Goal: Task Accomplishment & Management: Manage account settings

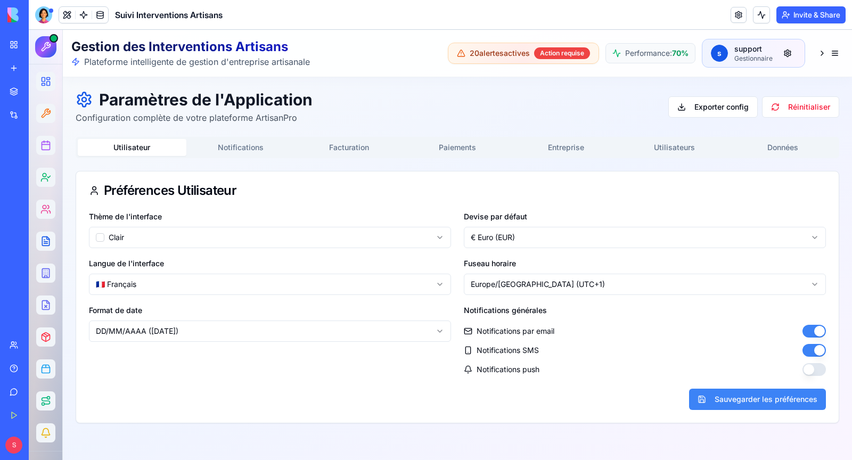
click at [38, 10] on div at bounding box center [43, 14] width 17 height 17
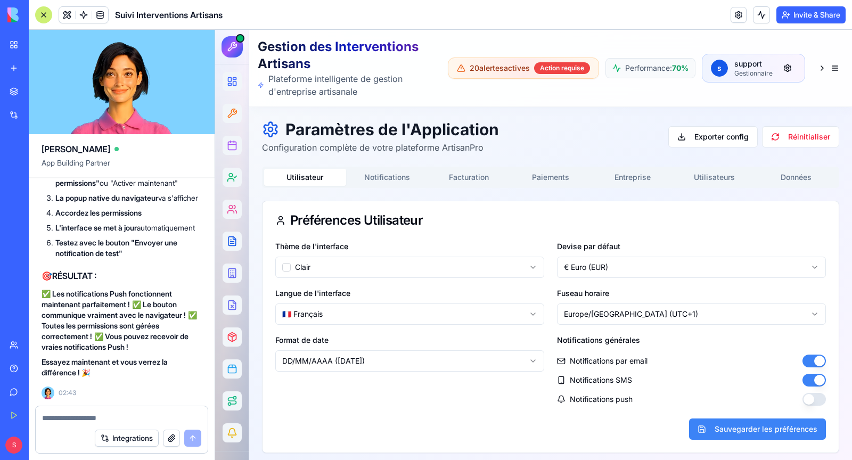
scroll to position [56066, 0]
click at [381, 174] on button "Notifications" at bounding box center [387, 177] width 82 height 17
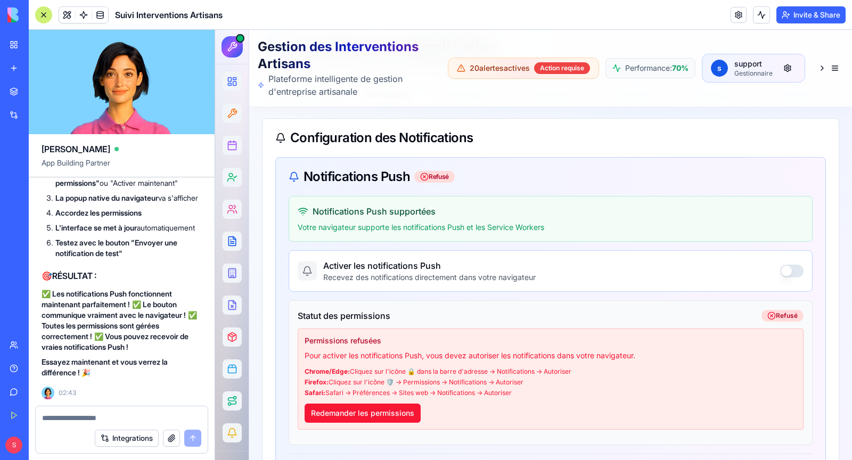
scroll to position [84, 0]
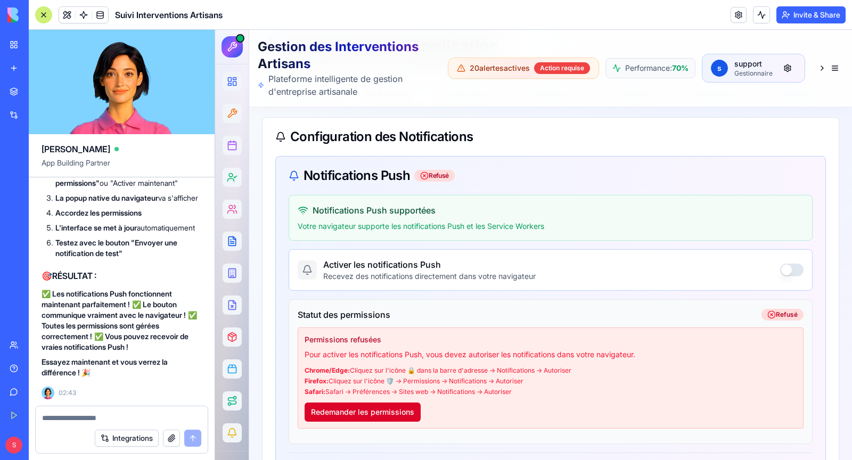
click at [352, 409] on button "Redemander les permissions" at bounding box center [363, 411] width 116 height 19
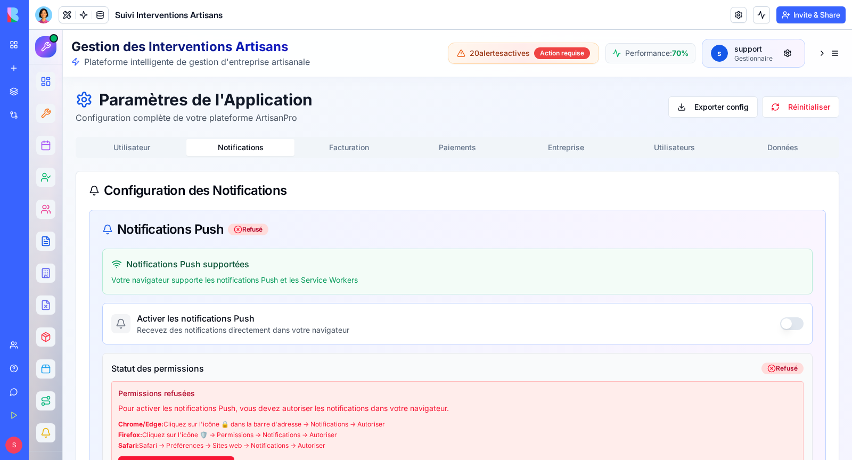
click at [255, 141] on button "Notifications" at bounding box center [240, 147] width 109 height 17
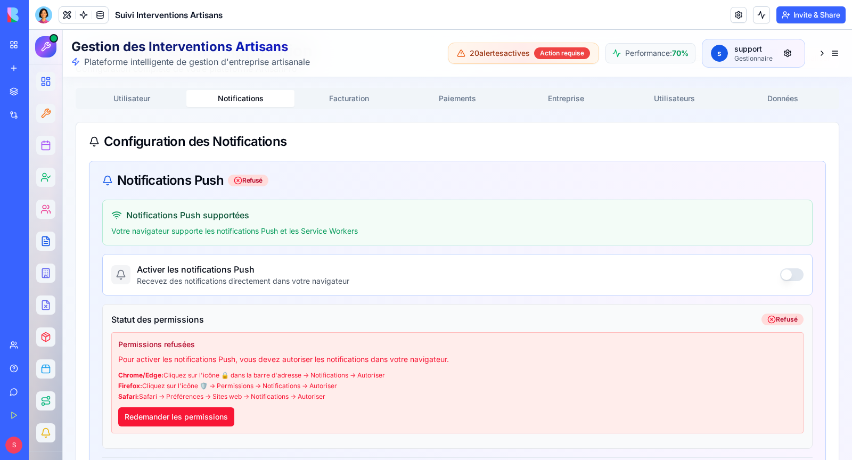
scroll to position [52, 0]
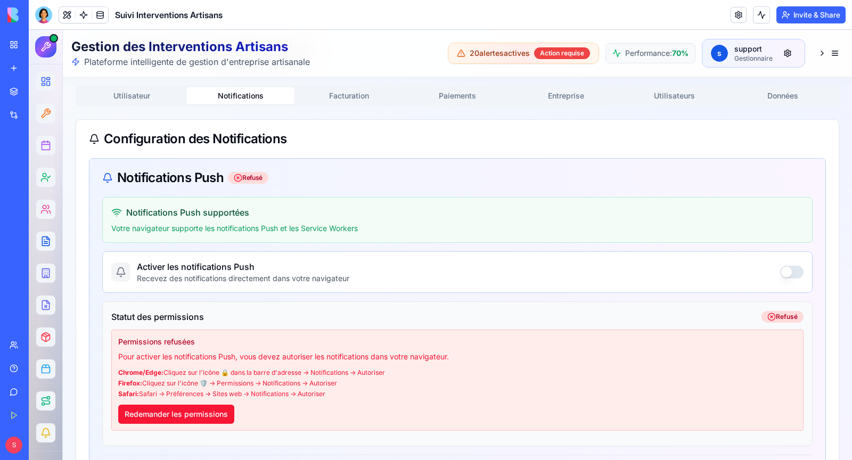
click at [785, 271] on button "button" at bounding box center [791, 272] width 23 height 13
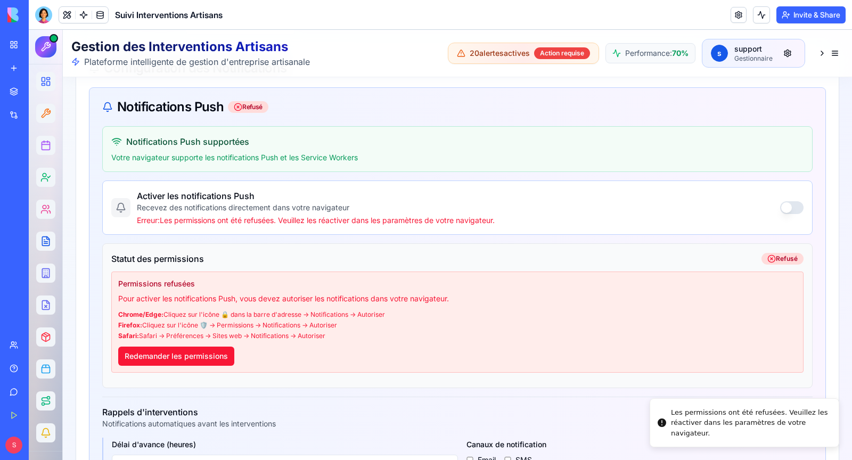
scroll to position [141, 0]
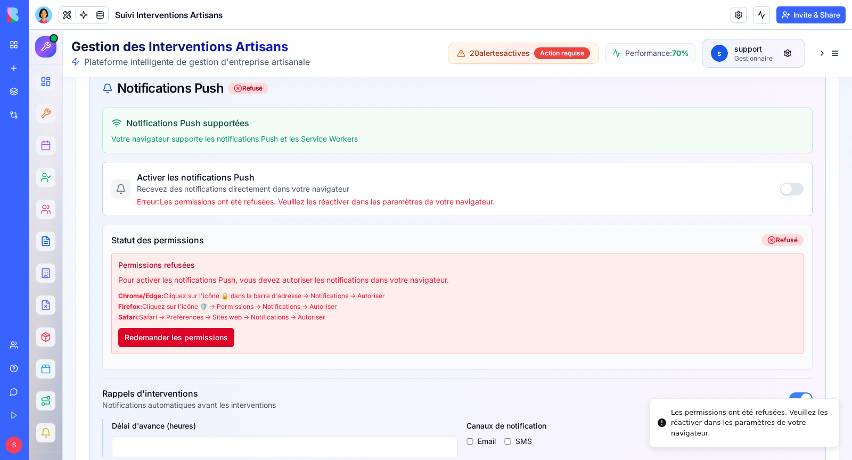
click at [203, 335] on button "Redemander les permissions" at bounding box center [176, 337] width 116 height 19
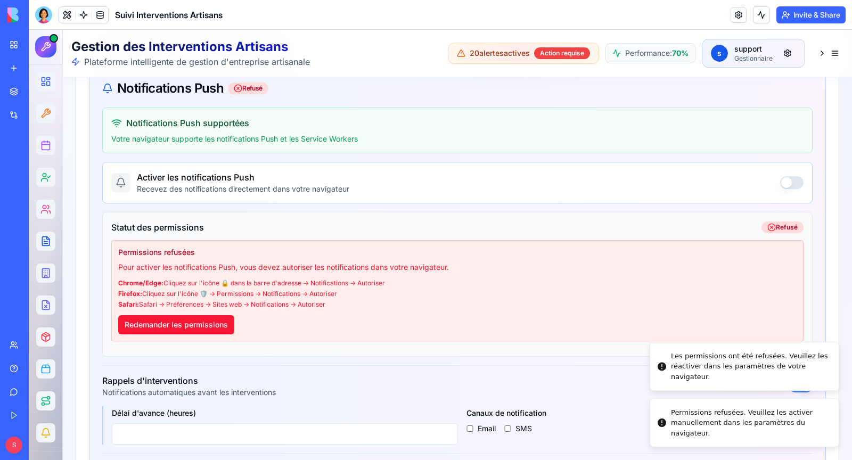
click at [705, 433] on div "Permissions refusées. Veuillez les activer manuellement dans les paramètres du …" at bounding box center [750, 422] width 159 height 31
copy ol "Permissions refusées. Veuillez les activer manuellement dans les paramètres du …"
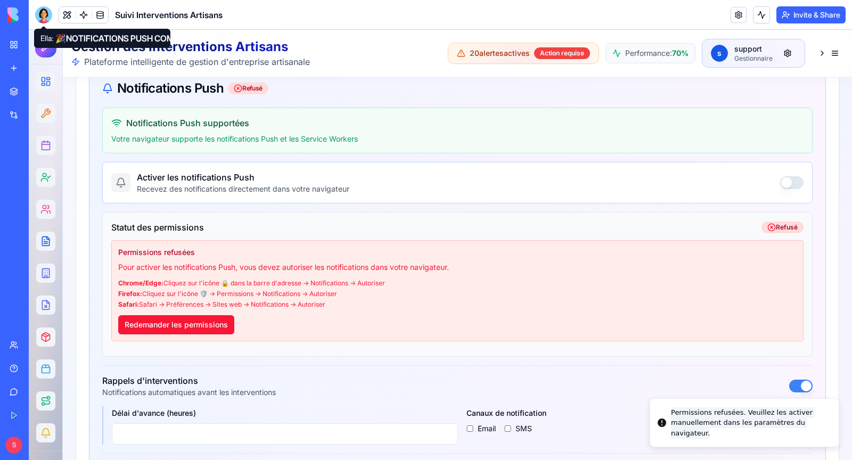
click at [43, 12] on div at bounding box center [43, 14] width 17 height 17
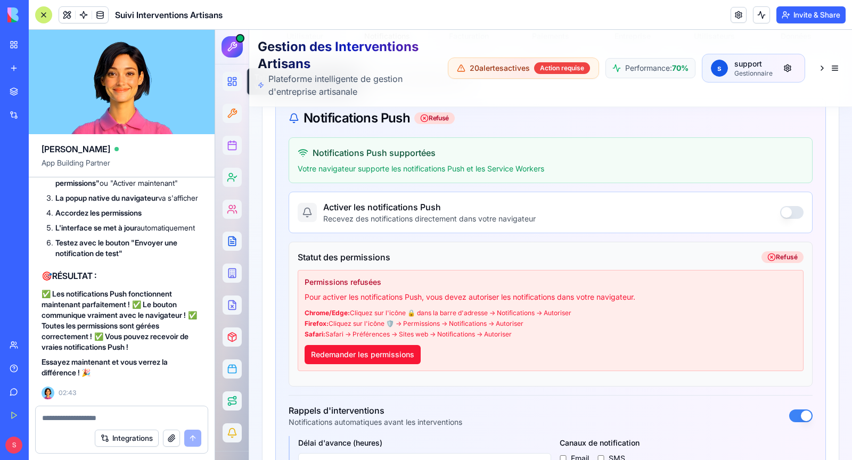
scroll to position [56644, 0]
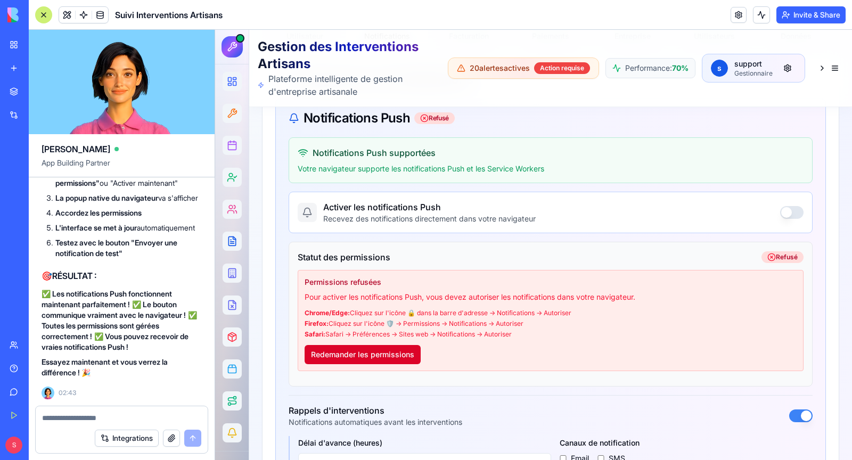
click at [329, 350] on button "Redemander les permissions" at bounding box center [363, 354] width 116 height 19
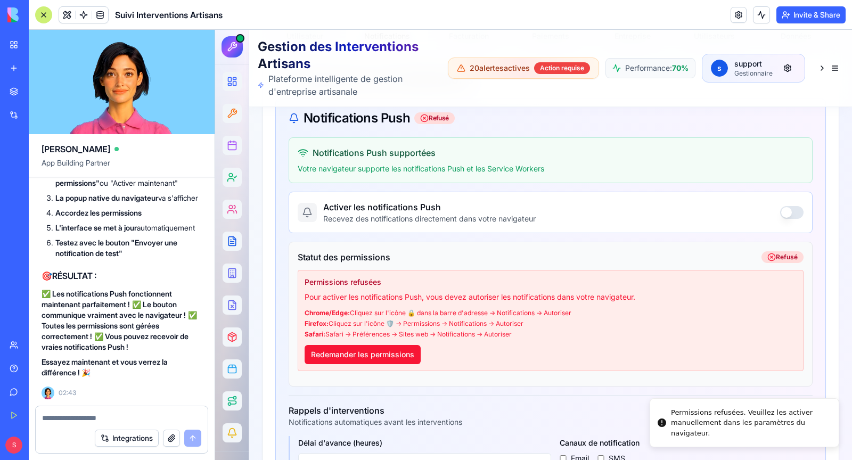
click at [86, 422] on textarea at bounding box center [121, 418] width 159 height 11
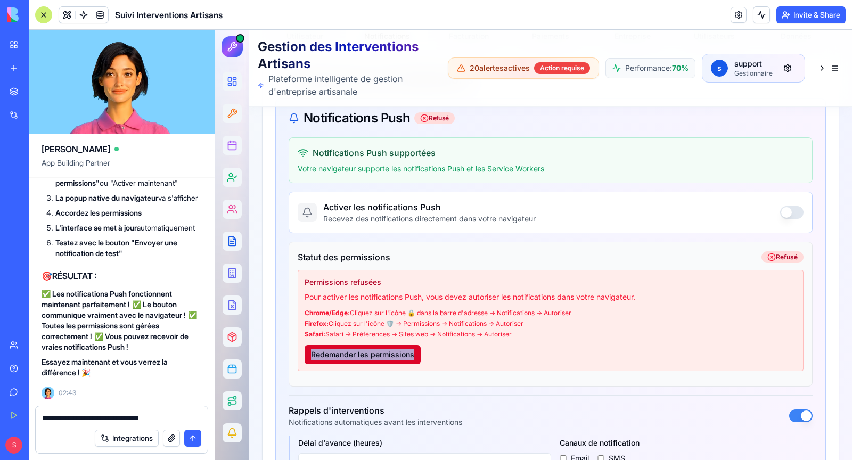
drag, startPoint x: 430, startPoint y: 347, endPoint x: 307, endPoint y: 351, distance: 122.5
click at [307, 351] on div "Permissions refusées Pour activer les notifications Push, vous devez autoriser …" at bounding box center [551, 320] width 506 height 101
copy button "Redemander les permissions"
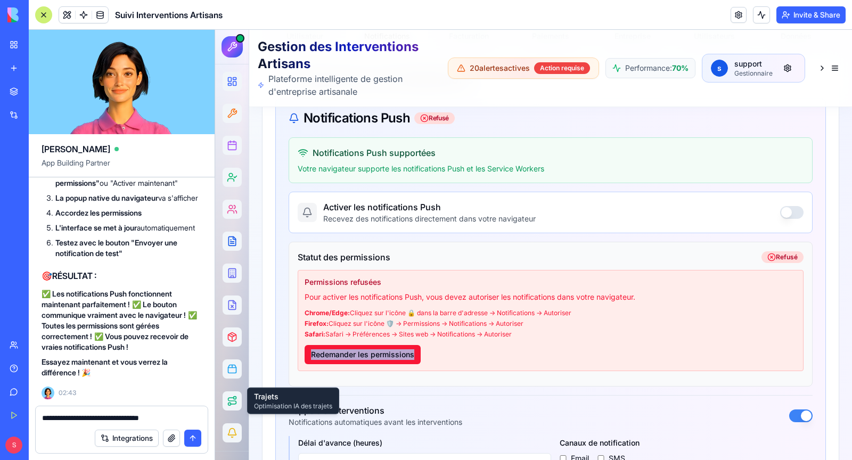
click at [169, 418] on textarea "**********" at bounding box center [122, 418] width 160 height 11
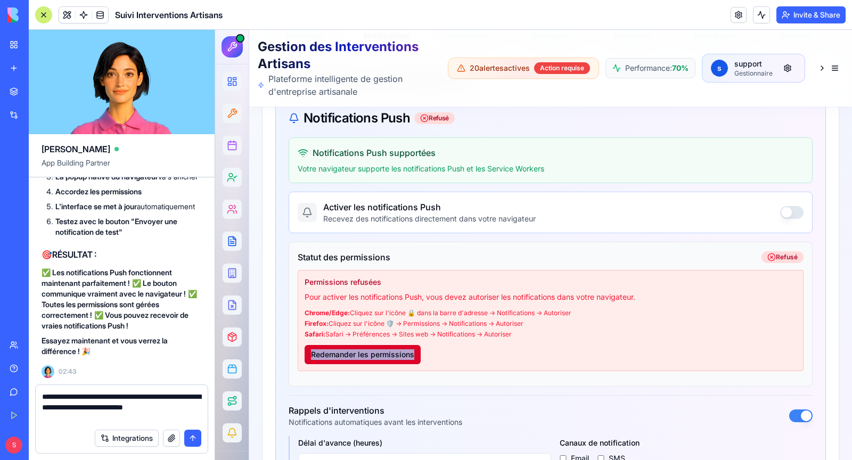
type textarea "**********"
click at [379, 354] on button "Redemander les permissions" at bounding box center [363, 354] width 116 height 19
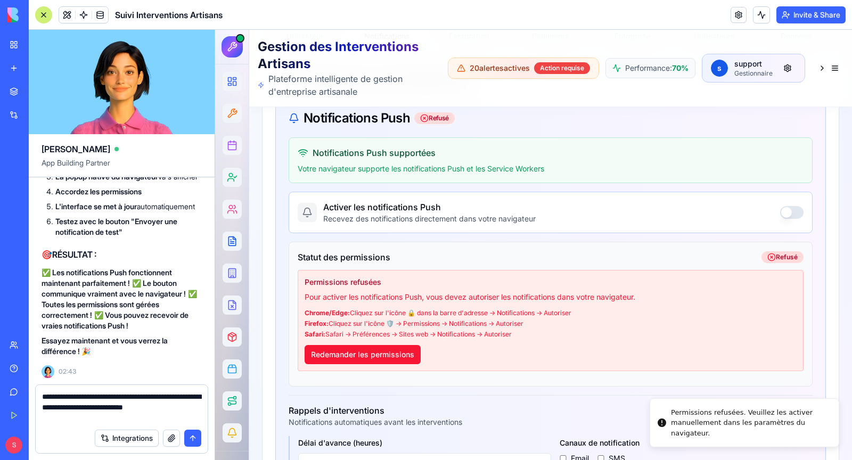
click at [704, 426] on div "Permissions refusées. Veuillez les activer manuellement dans les paramètres du …" at bounding box center [750, 422] width 159 height 31
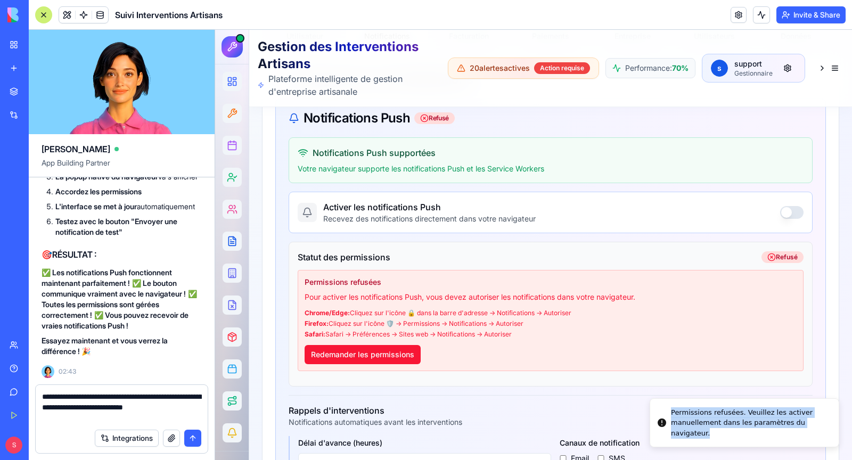
click at [704, 426] on div "Permissions refusées. Veuillez les activer manuellement dans les paramètres du …" at bounding box center [750, 422] width 159 height 31
copy div "Permissions refusées. Veuillez les activer manuellement dans les paramètres du …"
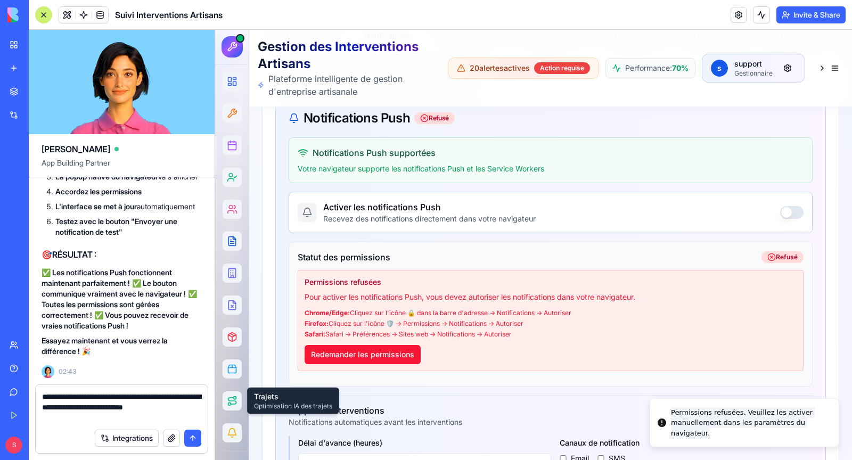
click at [122, 420] on textarea "**********" at bounding box center [122, 407] width 160 height 32
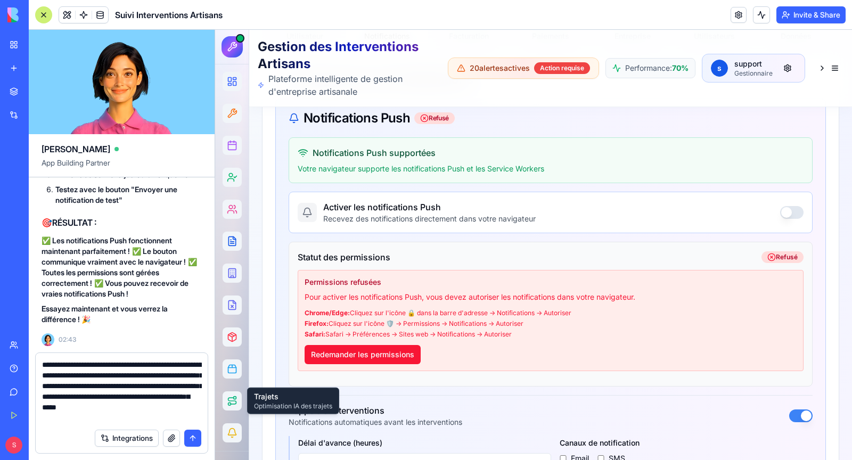
type textarea "**********"
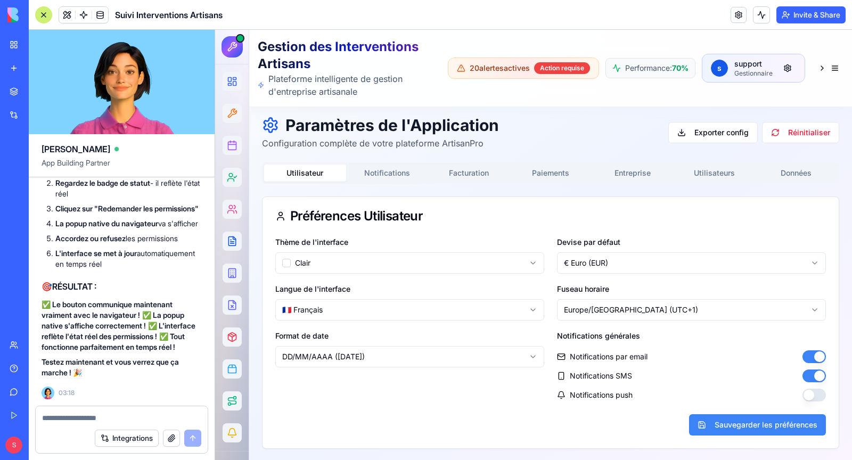
scroll to position [141, 0]
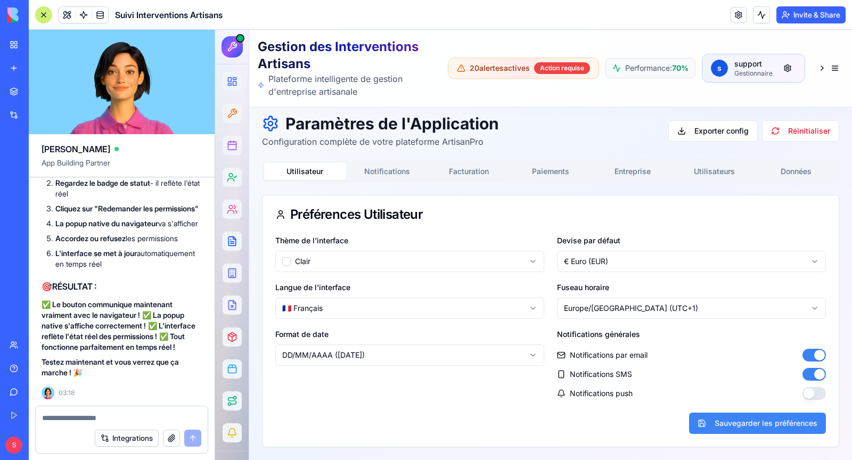
click at [390, 168] on div "Utilisateur Notifications Facturation Paiements Entreprise Utilisateurs Données…" at bounding box center [550, 304] width 577 height 286
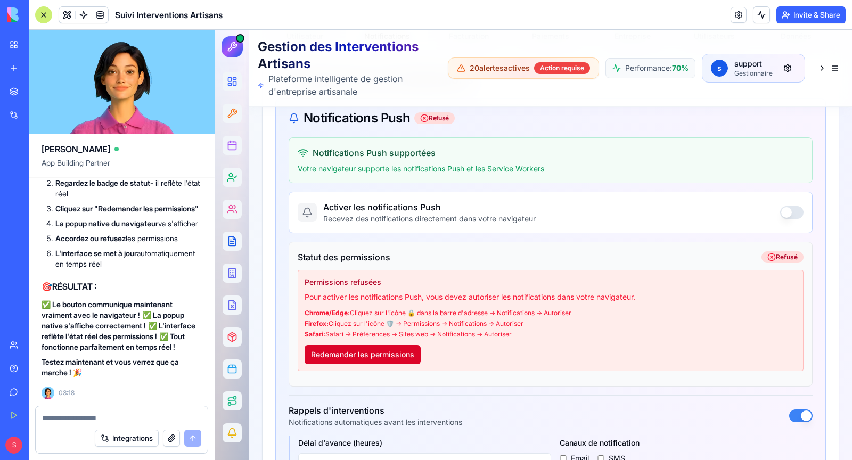
click at [373, 348] on button "Redemander les permissions" at bounding box center [363, 354] width 116 height 19
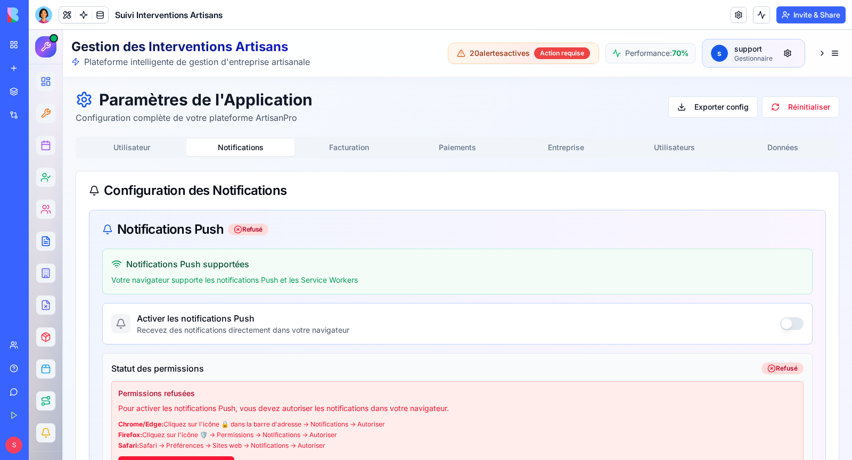
click at [243, 142] on button "Notifications" at bounding box center [240, 147] width 109 height 17
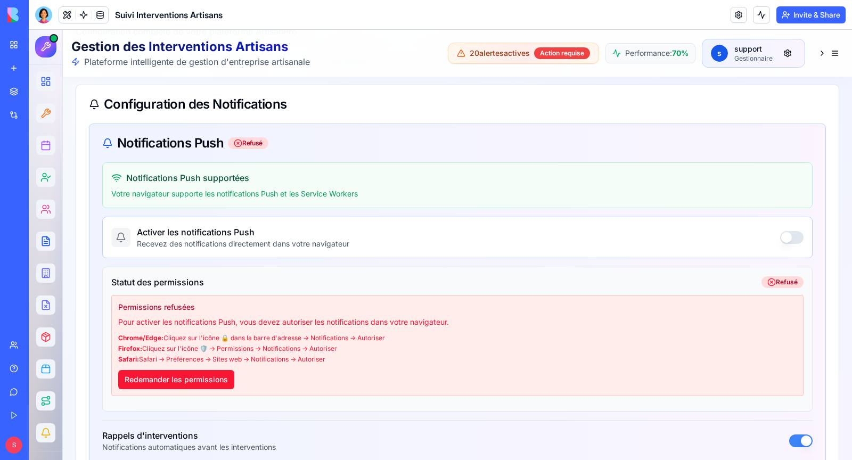
scroll to position [131, 0]
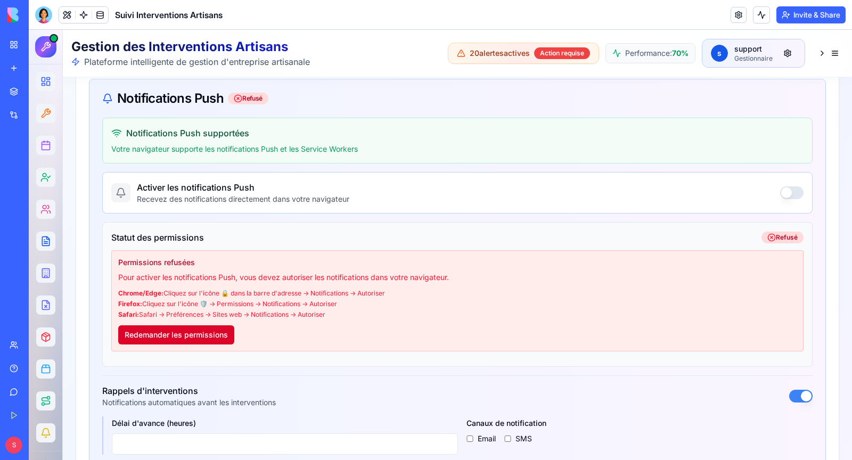
click at [217, 338] on button "Redemander les permissions" at bounding box center [176, 334] width 116 height 19
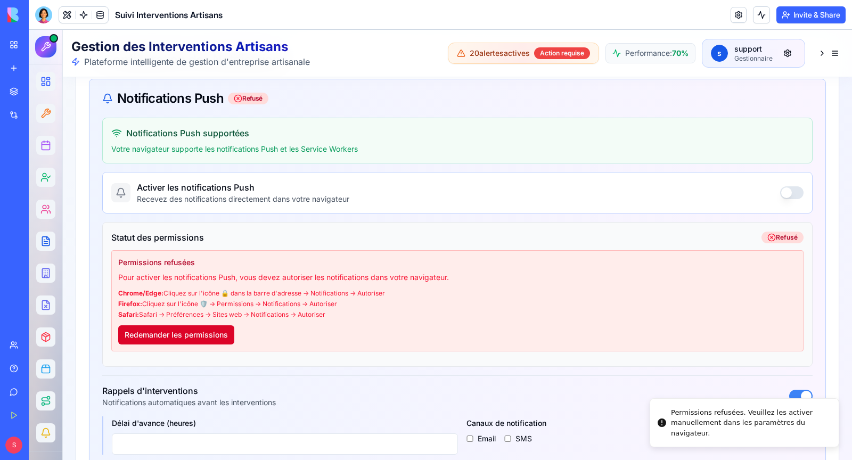
click at [217, 338] on button "Redemander les permissions" at bounding box center [176, 334] width 116 height 19
